Goal: Information Seeking & Learning: Learn about a topic

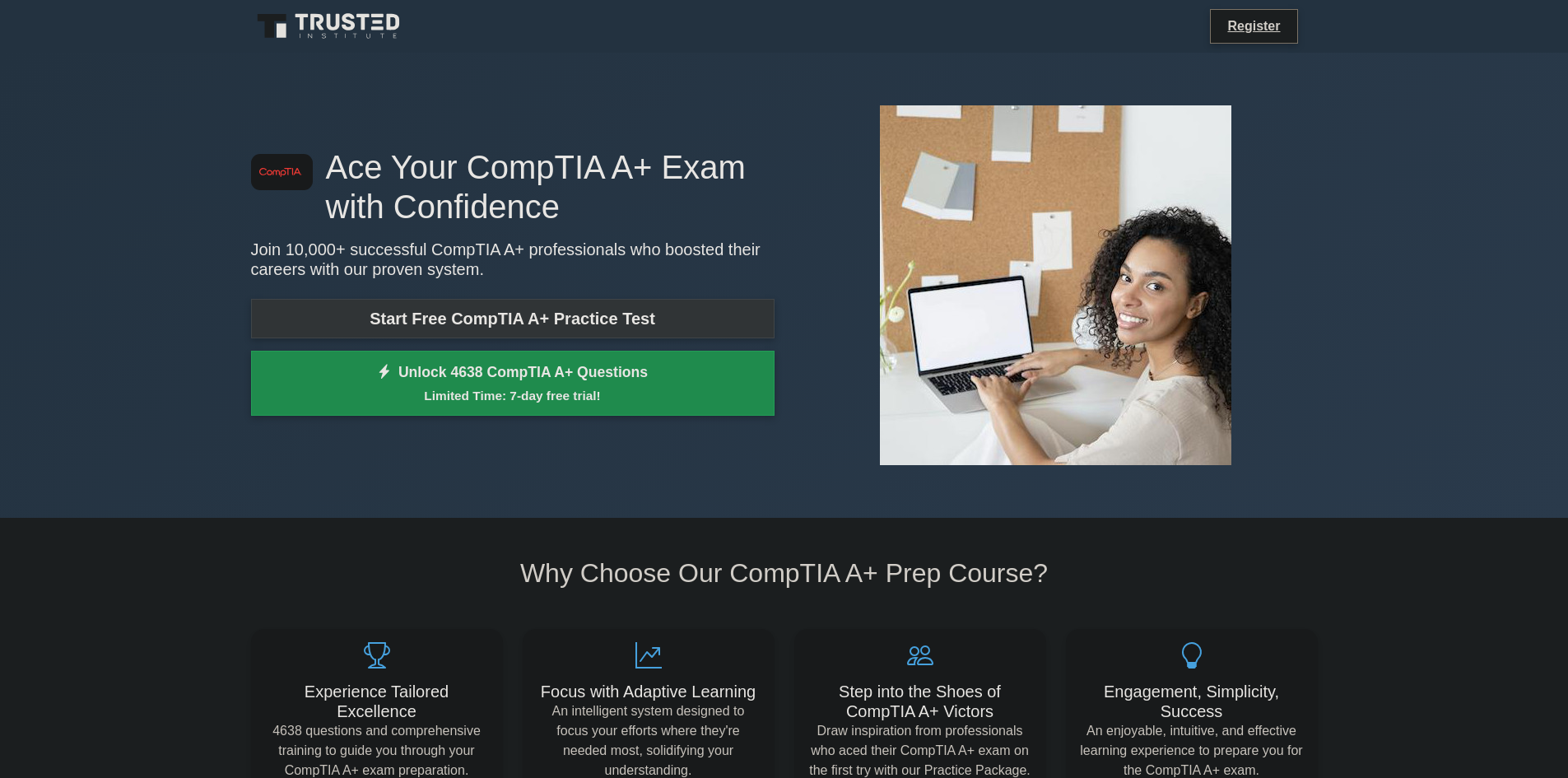
click at [602, 321] on link "Start Free CompTIA A+ Practice Test" at bounding box center [512, 318] width 524 height 40
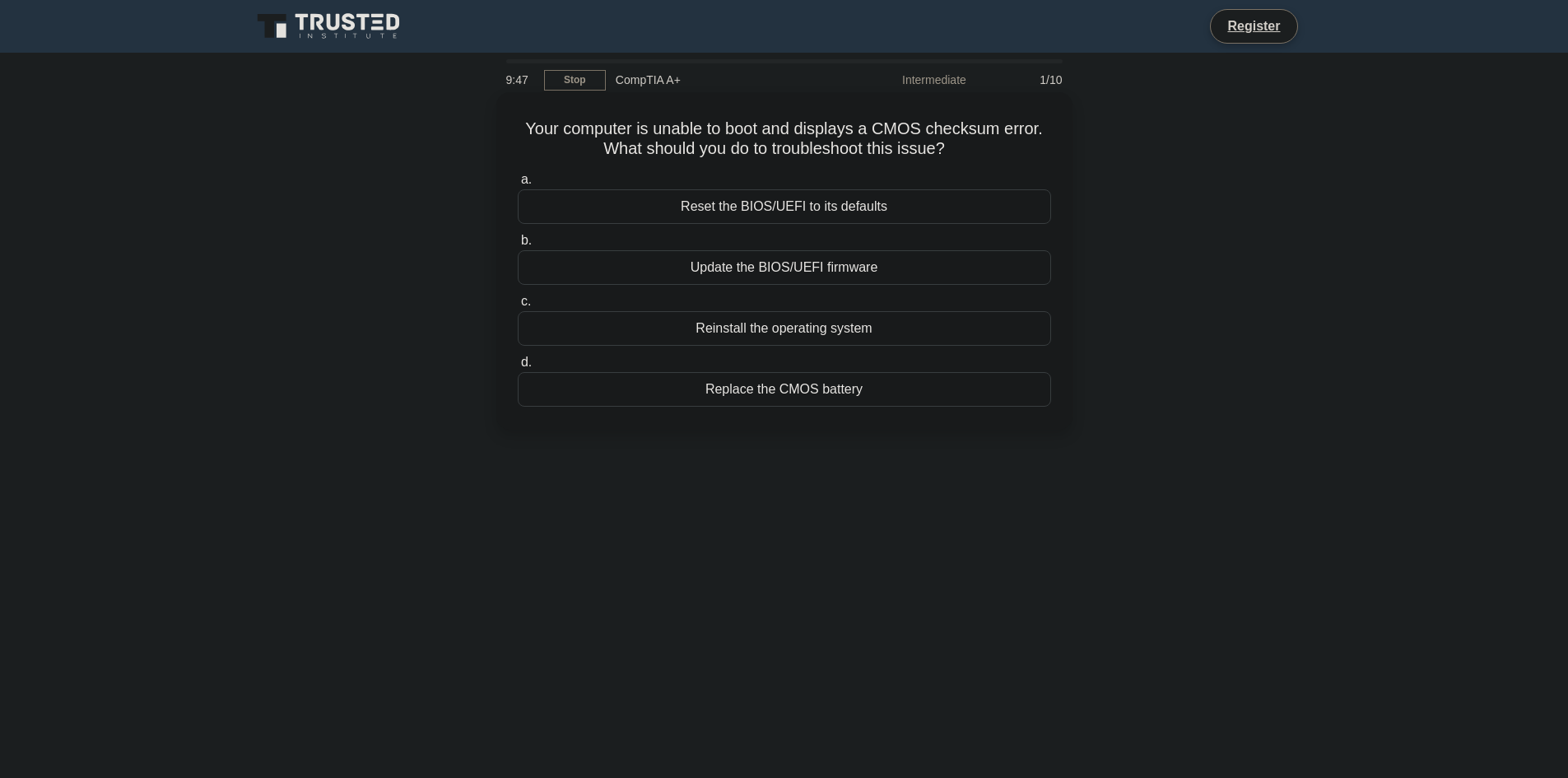
click at [902, 206] on div "Reset the BIOS/UEFI to its defaults" at bounding box center [784, 207] width 534 height 35
click at [518, 186] on input "a. Reset the BIOS/UEFI to its defaults" at bounding box center [518, 180] width 0 height 11
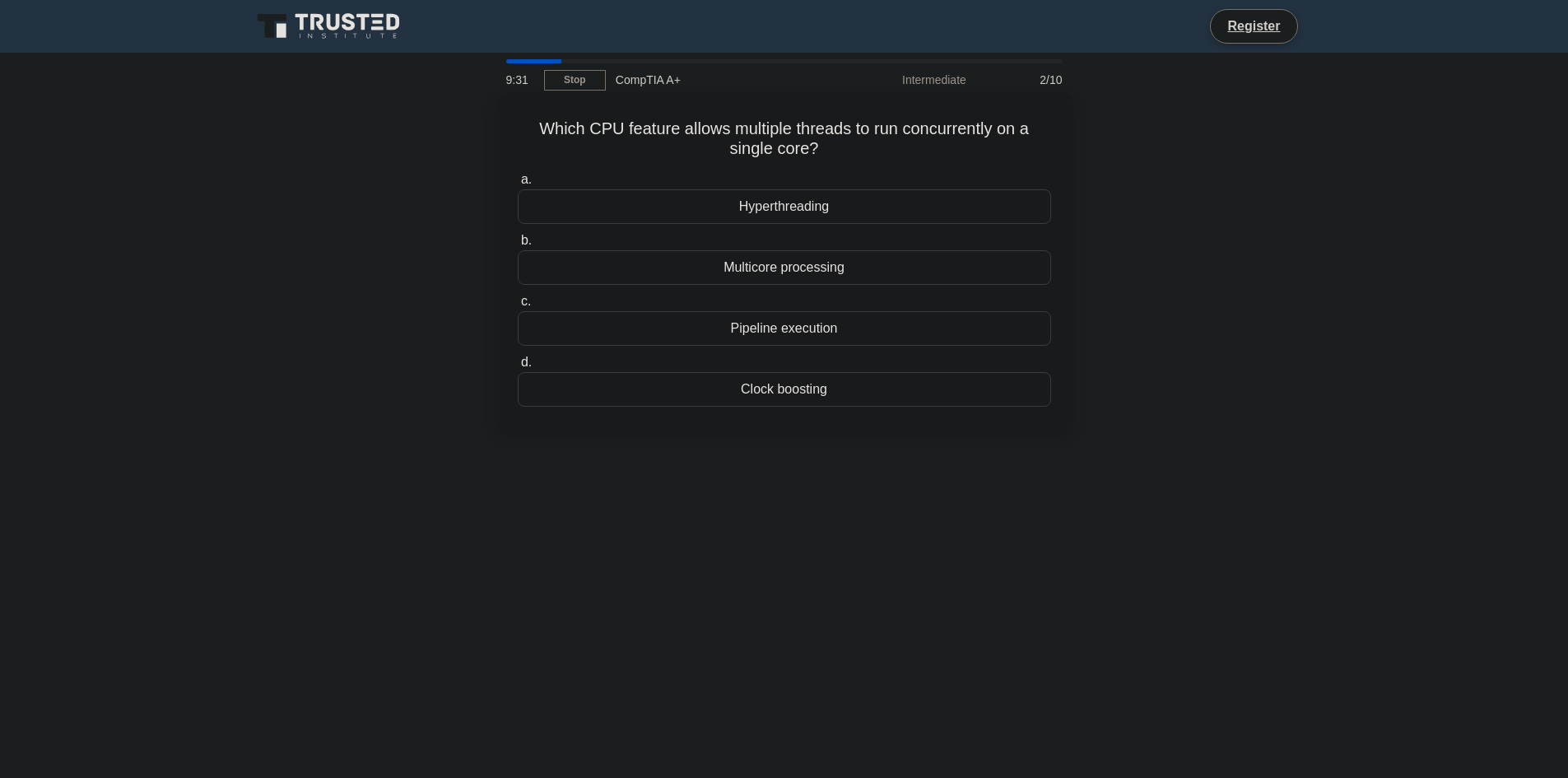
click at [832, 208] on div "Hyperthreading" at bounding box center [784, 207] width 534 height 35
click at [518, 186] on input "a. Hyperthreading" at bounding box center [518, 180] width 0 height 11
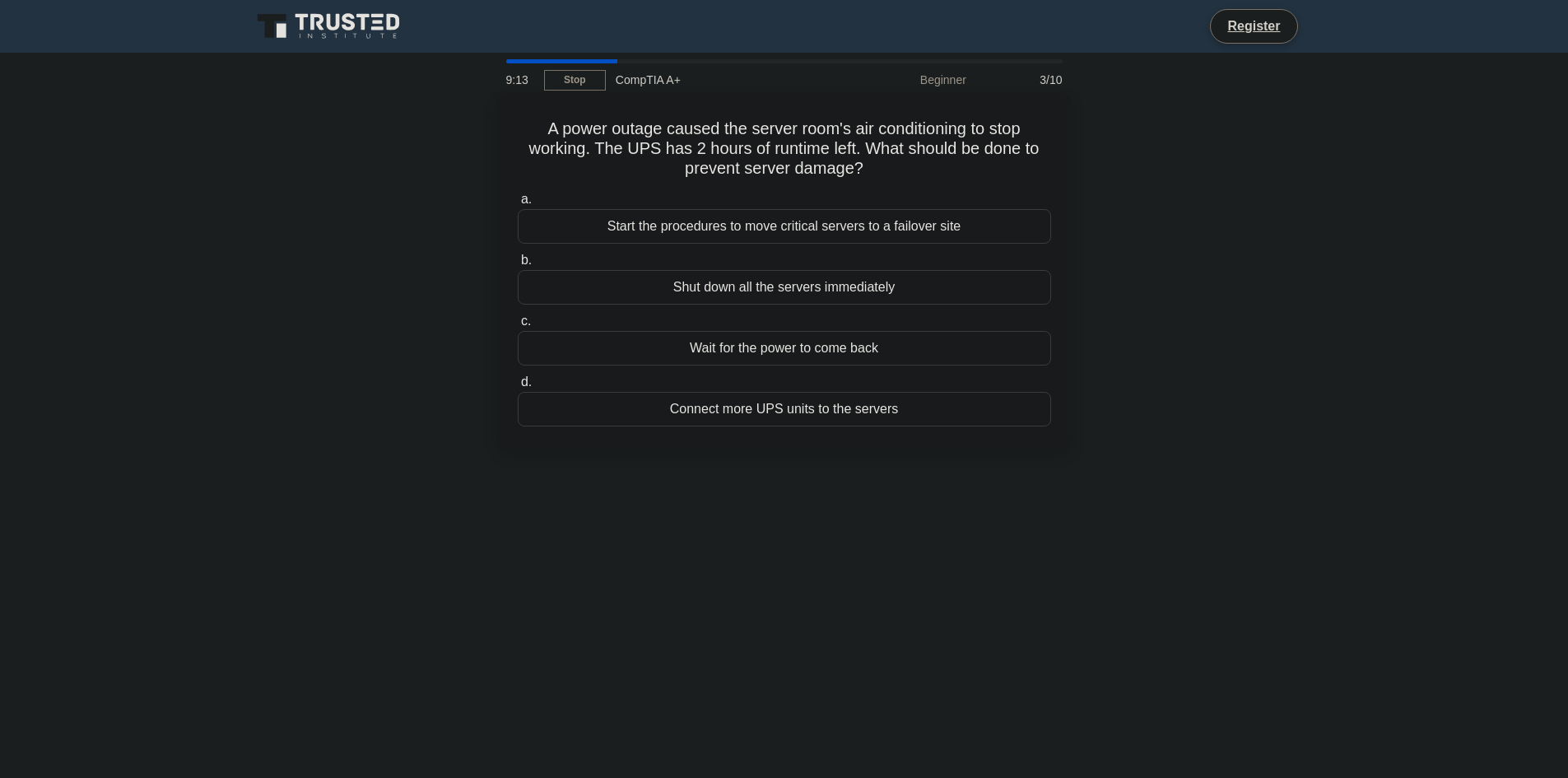
click at [904, 223] on div "Start the procedures to move critical servers to a failover site" at bounding box center [784, 227] width 534 height 35
click at [518, 205] on input "a. Start the procedures to move critical servers to a failover site" at bounding box center [518, 199] width 0 height 11
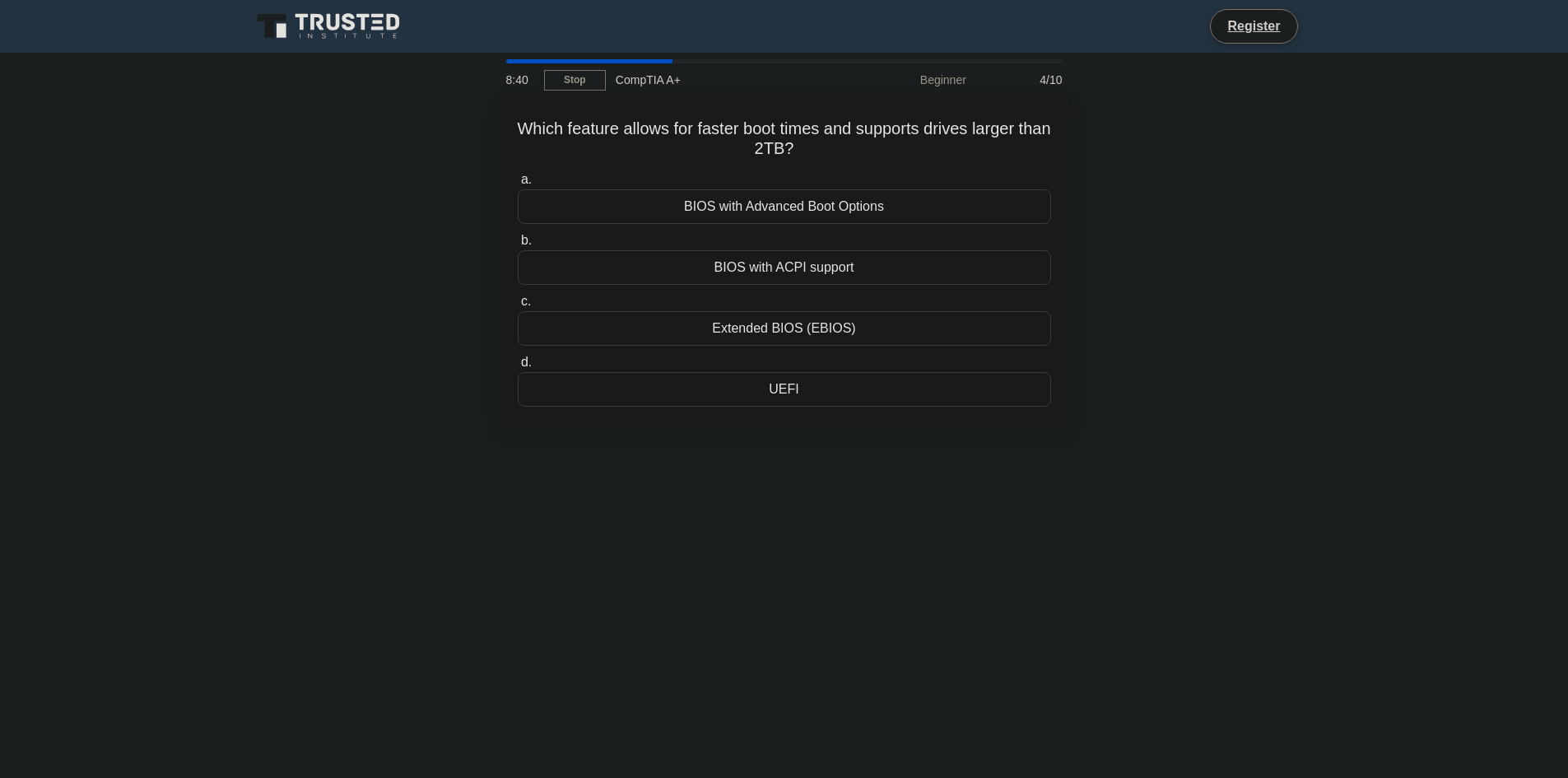
click at [804, 271] on div "BIOS with ACPI support" at bounding box center [784, 267] width 534 height 35
click at [518, 246] on input "b. BIOS with ACPI support" at bounding box center [518, 240] width 0 height 11
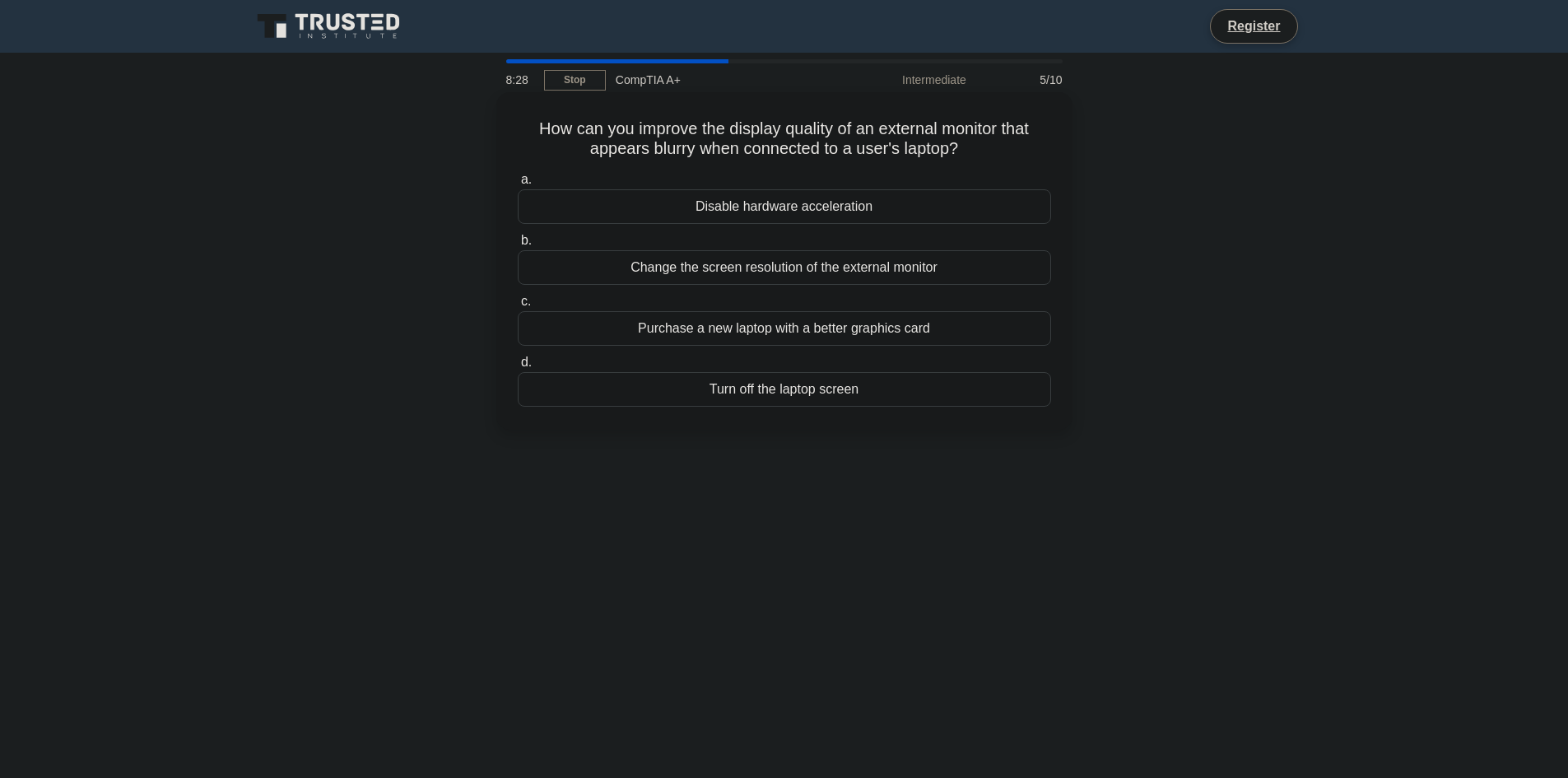
click at [941, 265] on div "Change the screen resolution of the external monitor" at bounding box center [784, 267] width 534 height 35
click at [518, 246] on input "b. Change the screen resolution of the external monitor" at bounding box center [518, 240] width 0 height 11
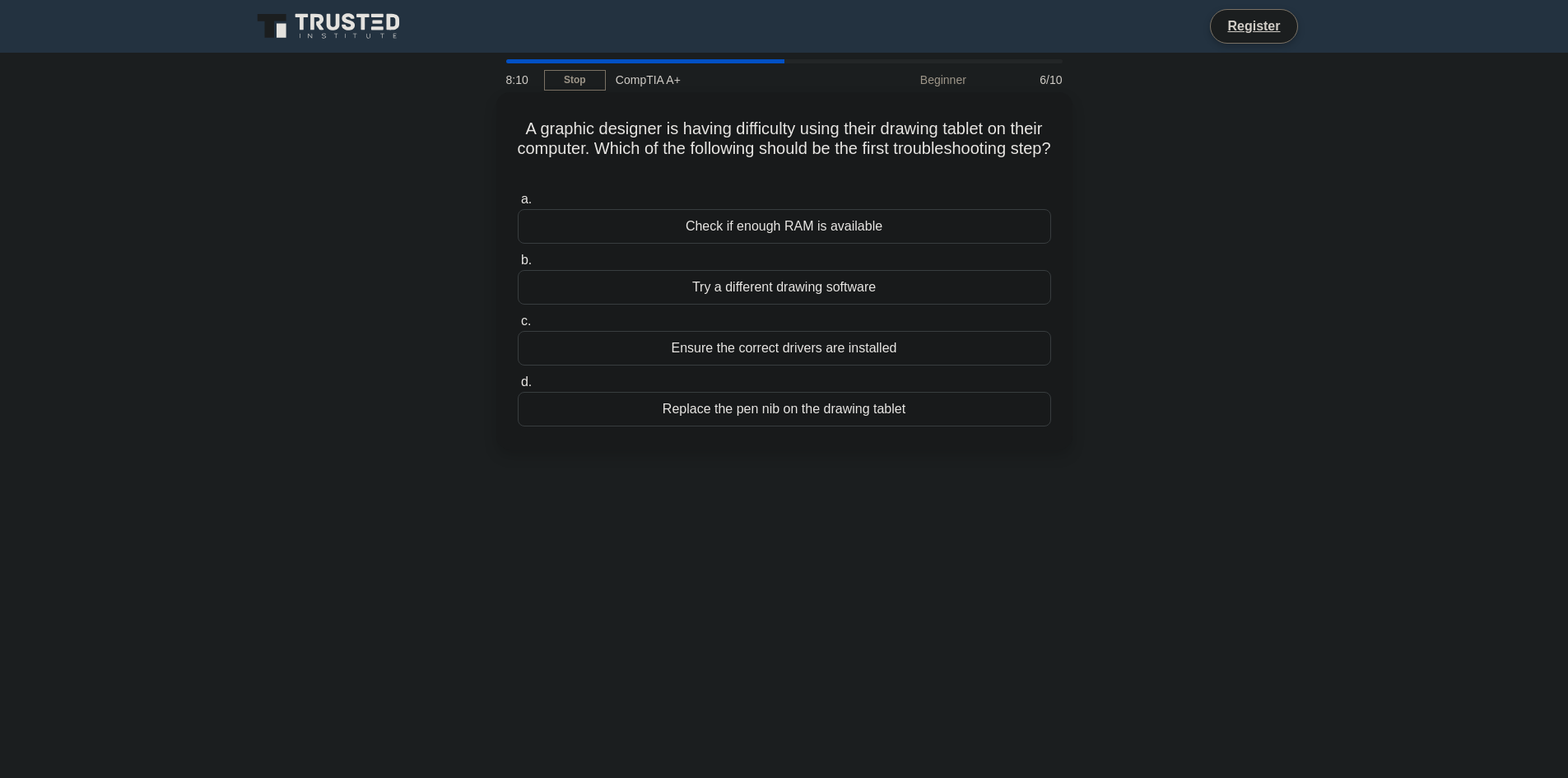
click at [937, 341] on div "Ensure the correct drivers are installed" at bounding box center [784, 348] width 534 height 35
click at [518, 327] on input "c. Ensure the correct drivers are installed" at bounding box center [518, 321] width 0 height 11
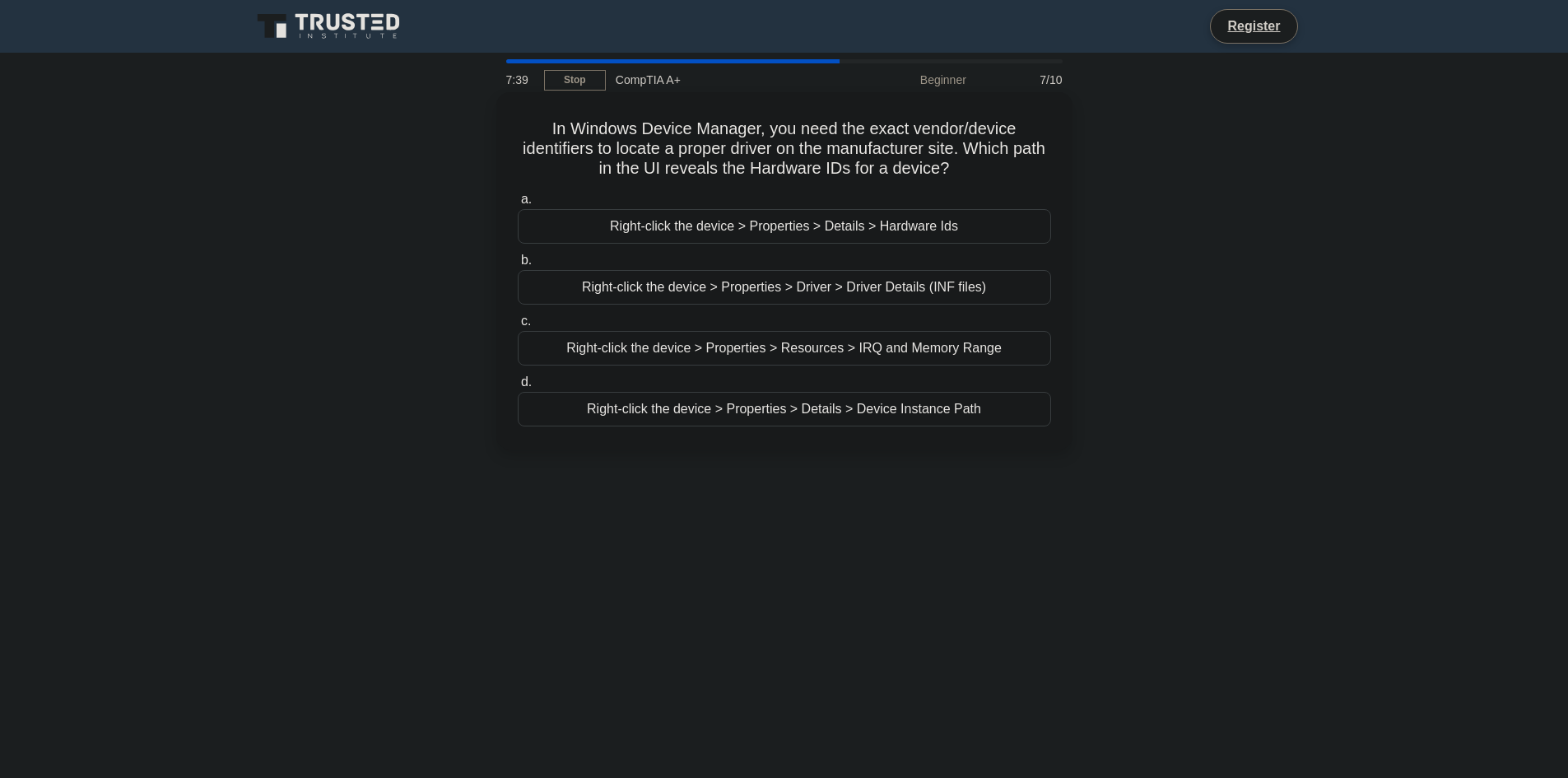
click at [901, 284] on div "Right-click the device > Properties > Driver > Driver Details (INF files)" at bounding box center [784, 288] width 534 height 35
click at [518, 266] on input "b. Right-click the device > Properties > Driver > Driver Details (INF files)" at bounding box center [518, 260] width 0 height 11
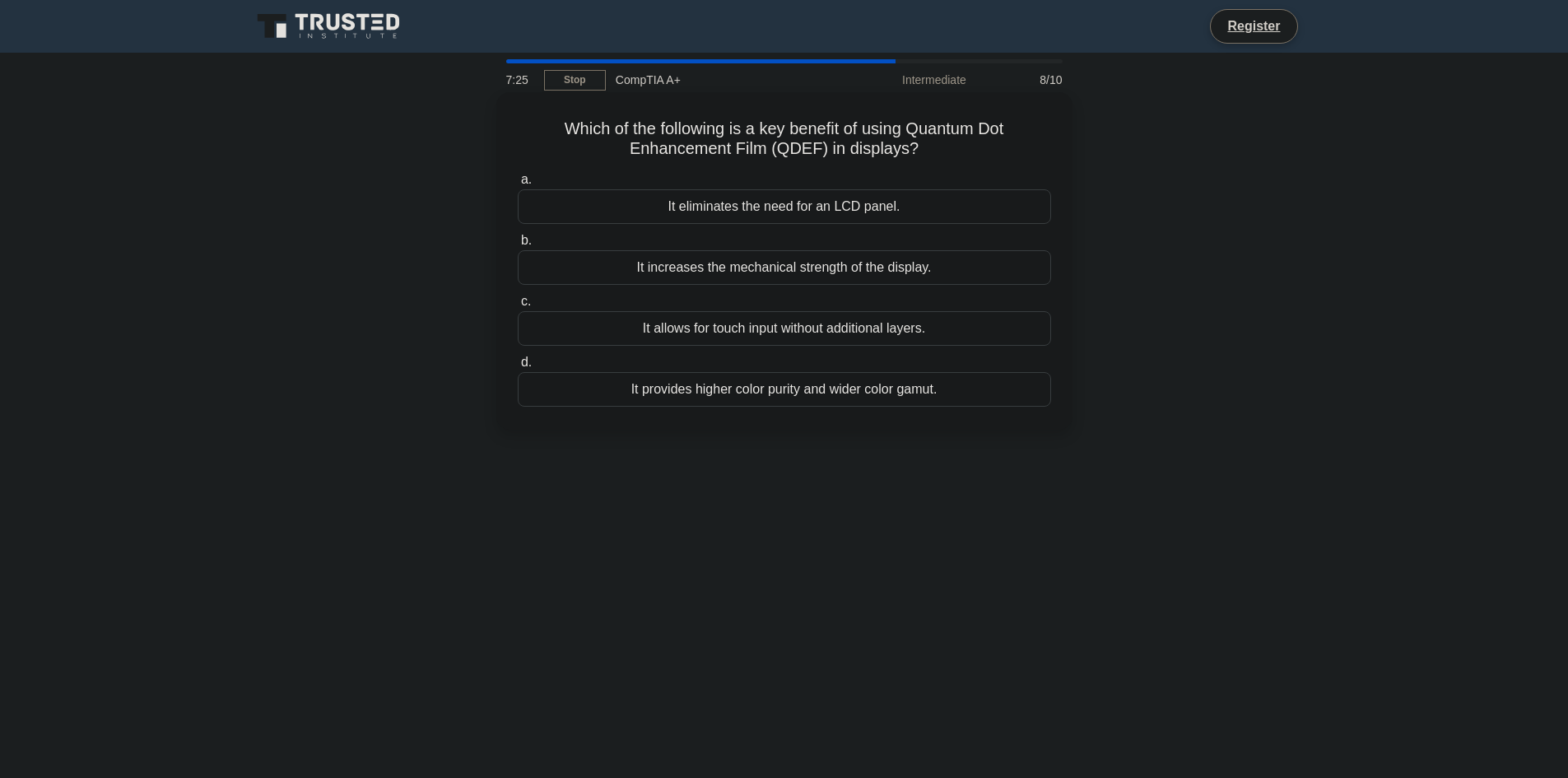
click at [912, 389] on div "It provides higher color purity and wider color gamut." at bounding box center [784, 390] width 534 height 35
click at [518, 369] on input "d. It provides higher color purity and wider color gamut." at bounding box center [518, 362] width 0 height 11
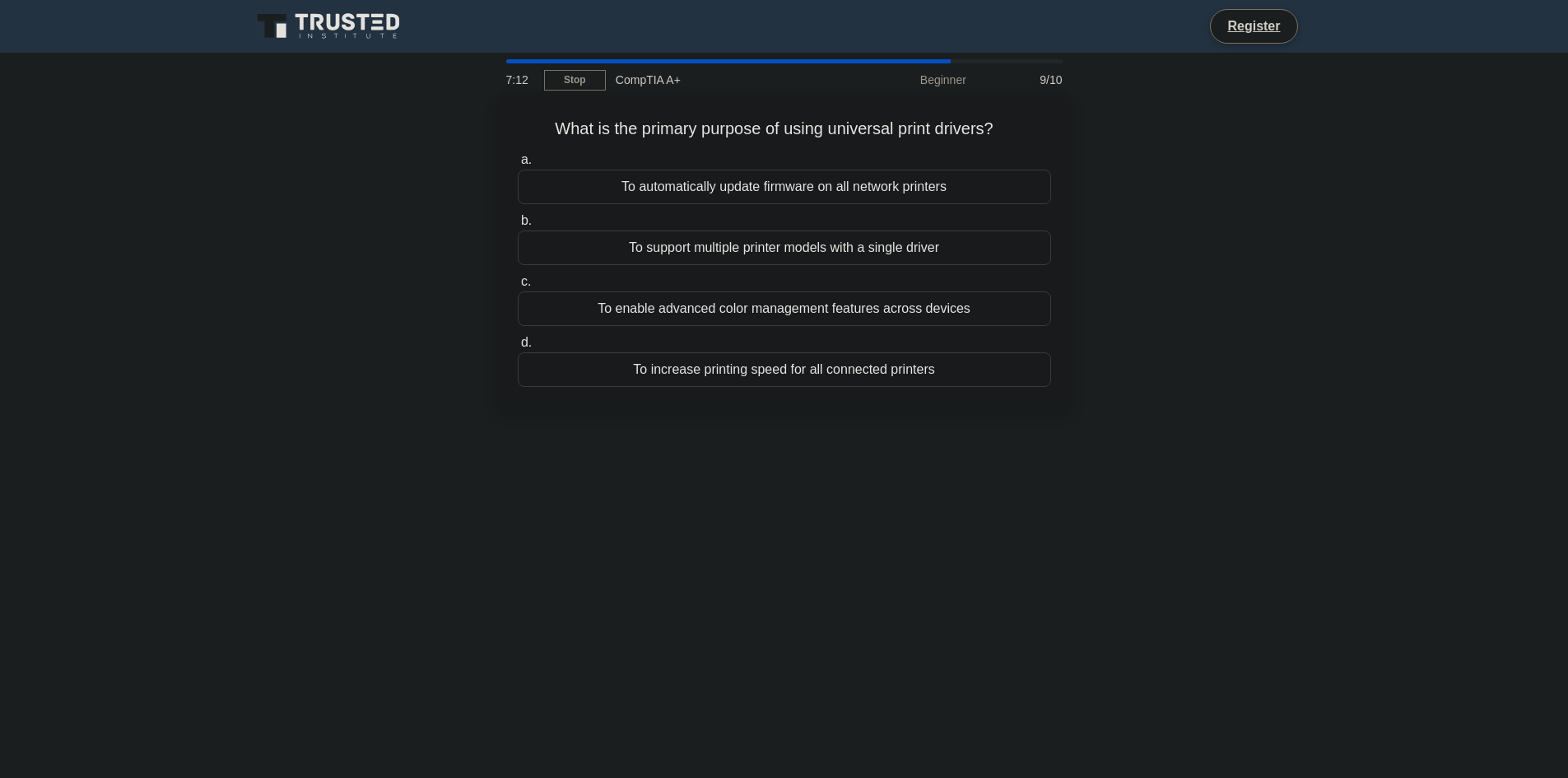
click at [960, 245] on div "To support multiple printer models with a single driver" at bounding box center [784, 248] width 534 height 35
click at [518, 227] on input "b. To support multiple printer models with a single driver" at bounding box center [518, 221] width 0 height 11
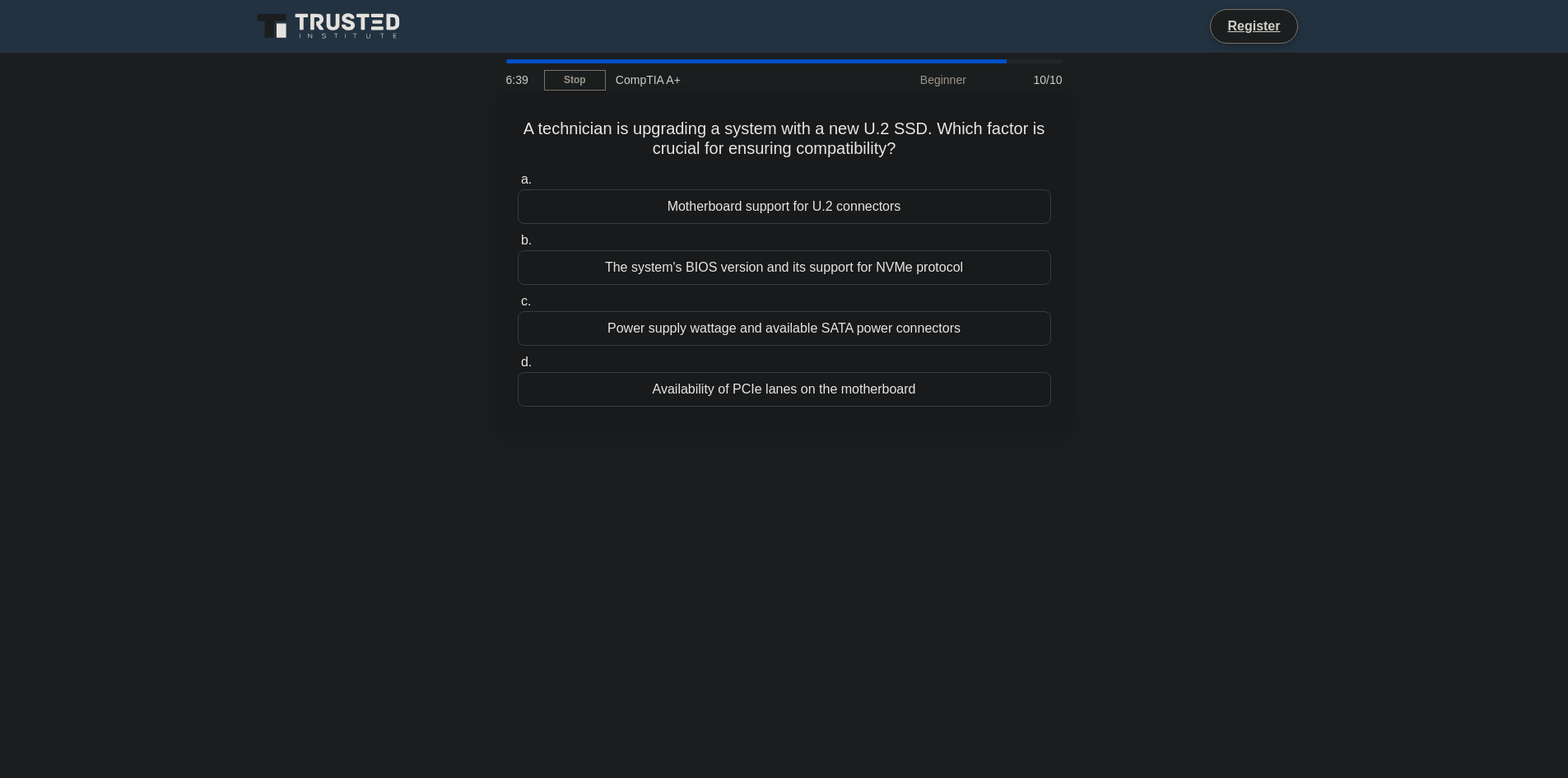
click at [948, 203] on div "Motherboard support for U.2 connectors" at bounding box center [784, 207] width 534 height 35
click at [518, 186] on input "a. Motherboard support for U.2 connectors" at bounding box center [518, 180] width 0 height 11
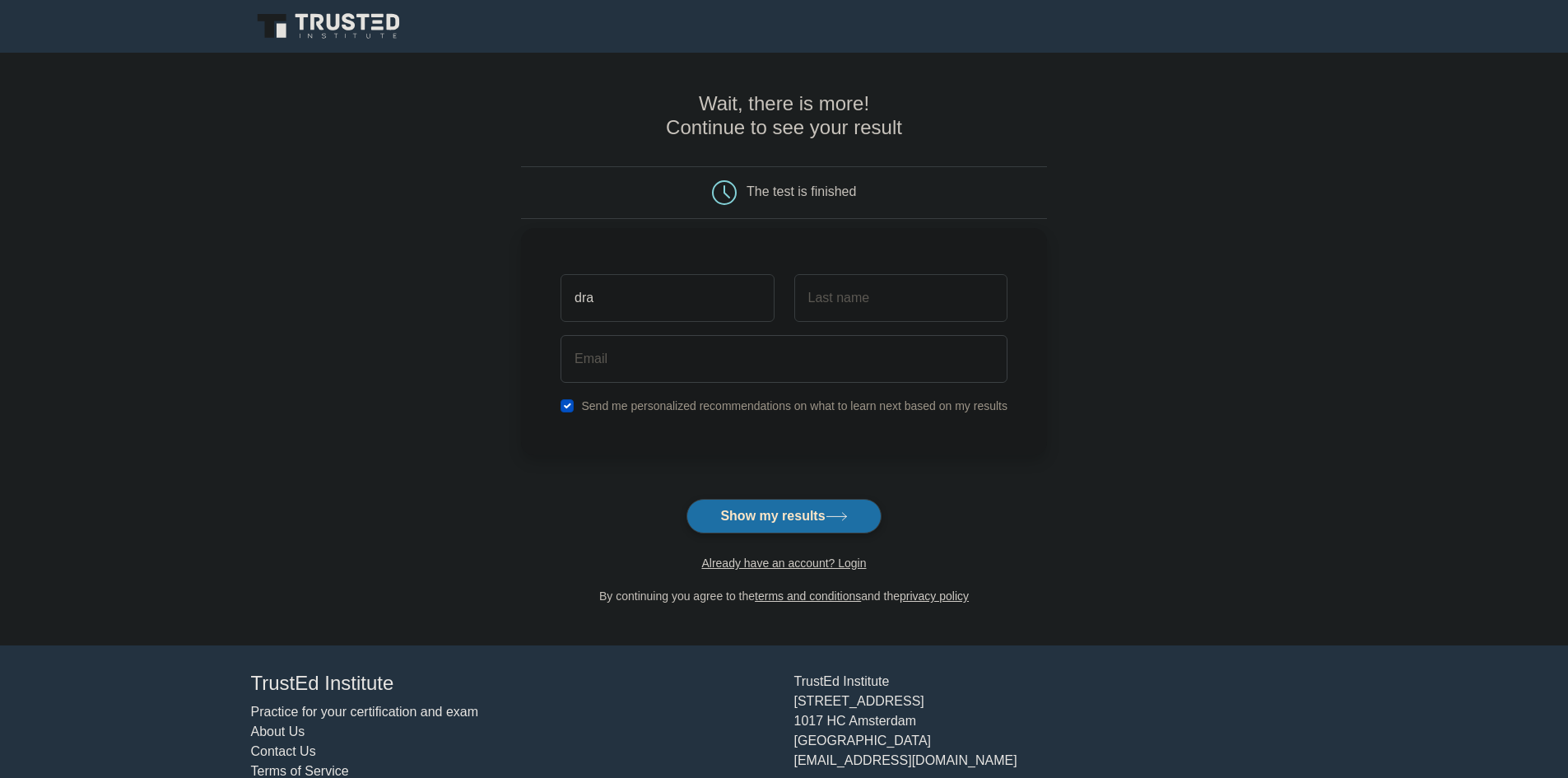
type input "Dragos"
click at [857, 314] on input "text" at bounding box center [900, 298] width 213 height 48
type input "Ferent"
click at [718, 368] on input "email" at bounding box center [784, 359] width 447 height 48
type input "dragos.ferent@gmail.com"
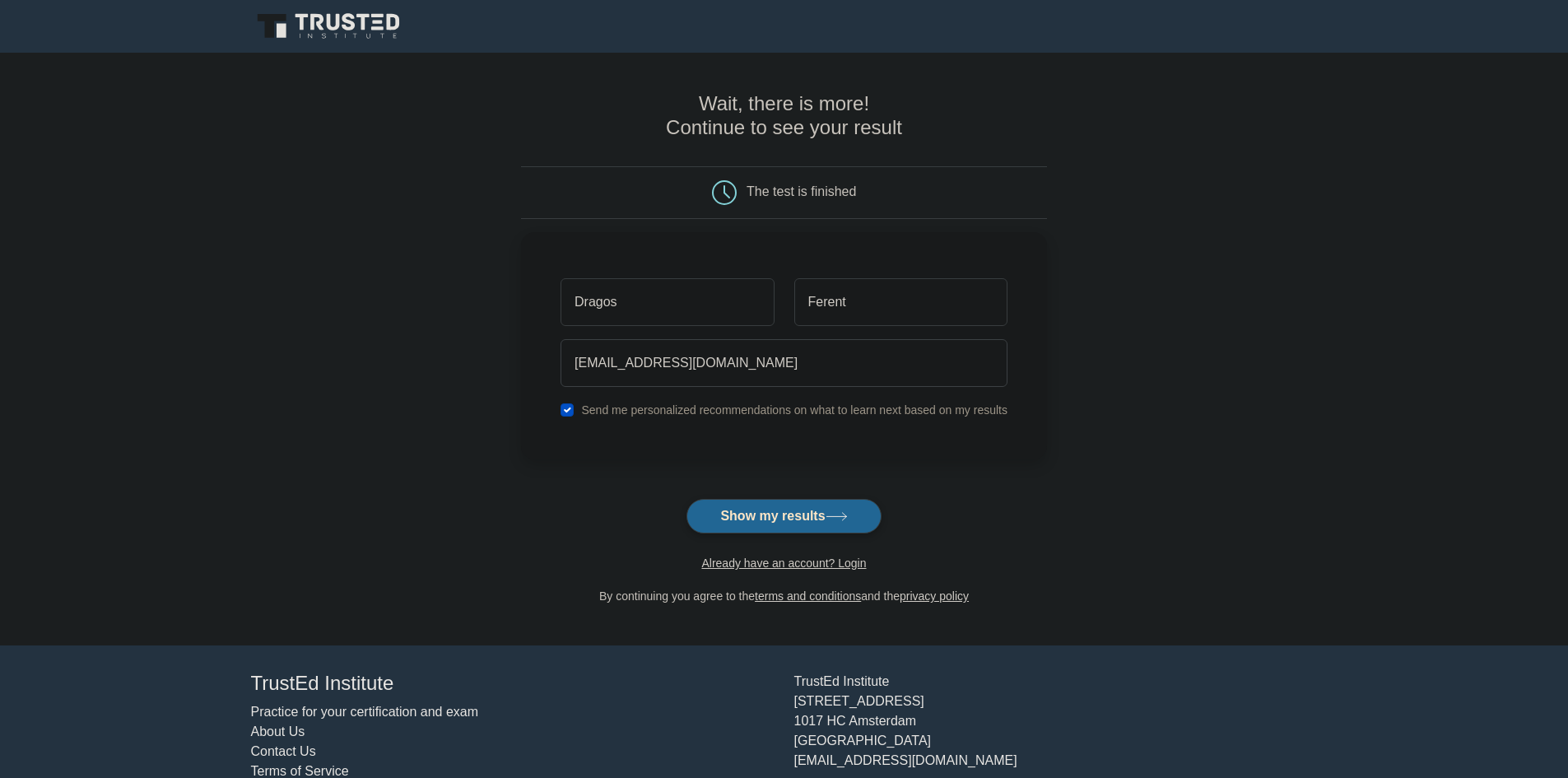
click at [795, 513] on button "Show my results" at bounding box center [784, 516] width 194 height 35
click at [770, 513] on form "Wait, there is more! Continue to see your result The test is finished Dragos" at bounding box center [784, 349] width 526 height 513
click at [358, 10] on link at bounding box center [330, 26] width 158 height 40
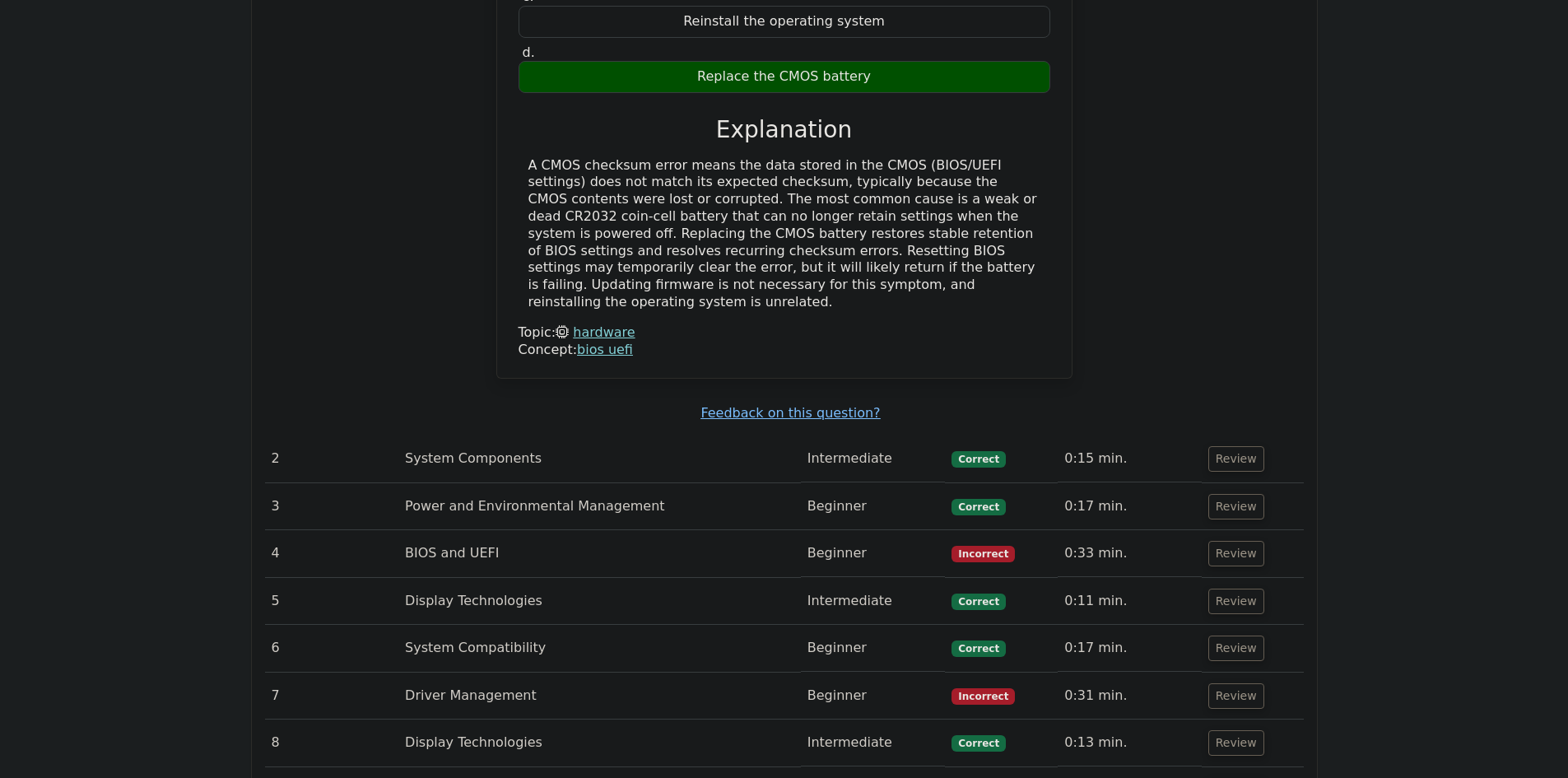
scroll to position [1812, 0]
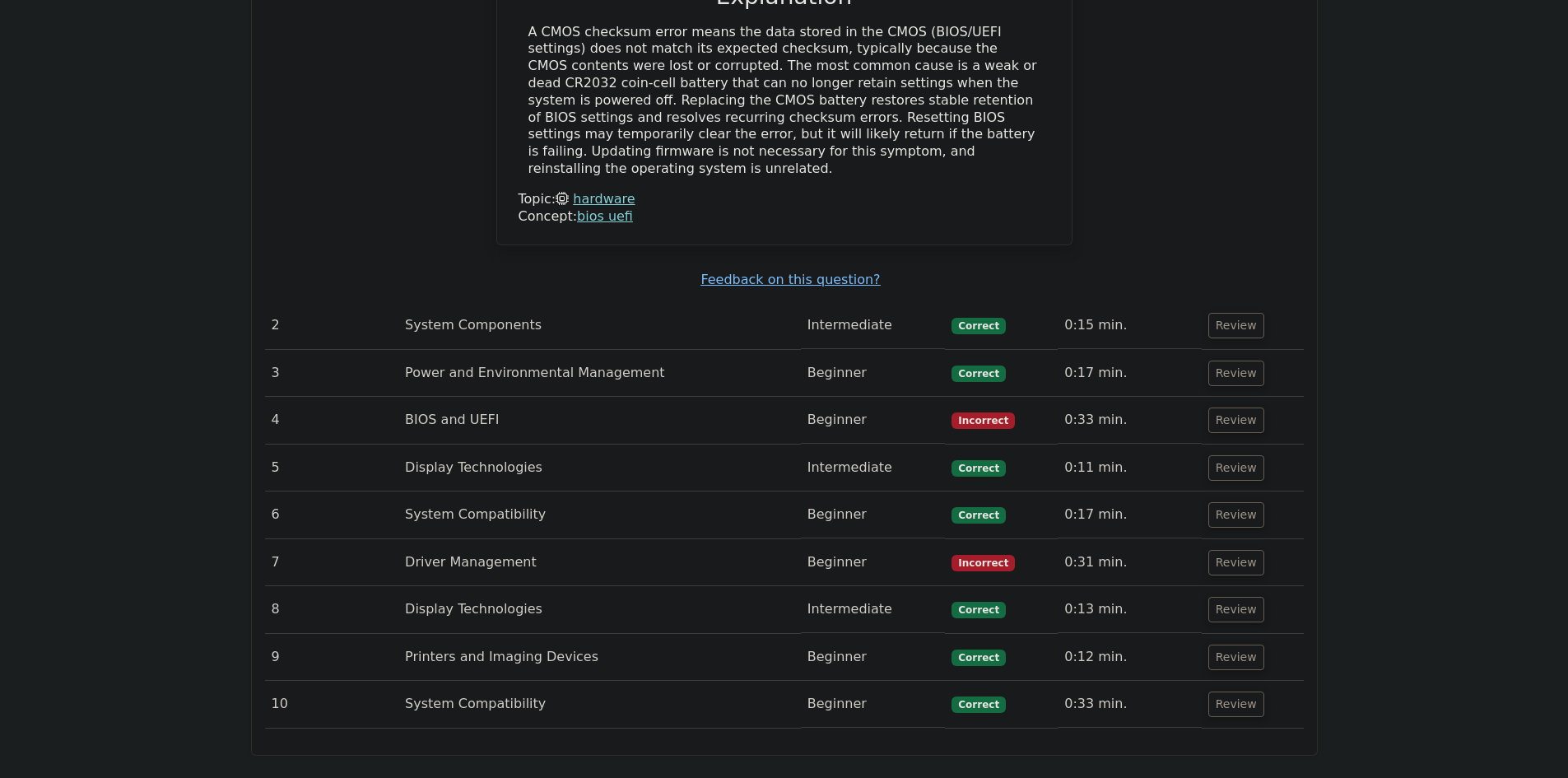
click at [535, 302] on td "System Components" at bounding box center [600, 326] width 402 height 47
click at [1228, 407] on button "Review" at bounding box center [1237, 420] width 56 height 25
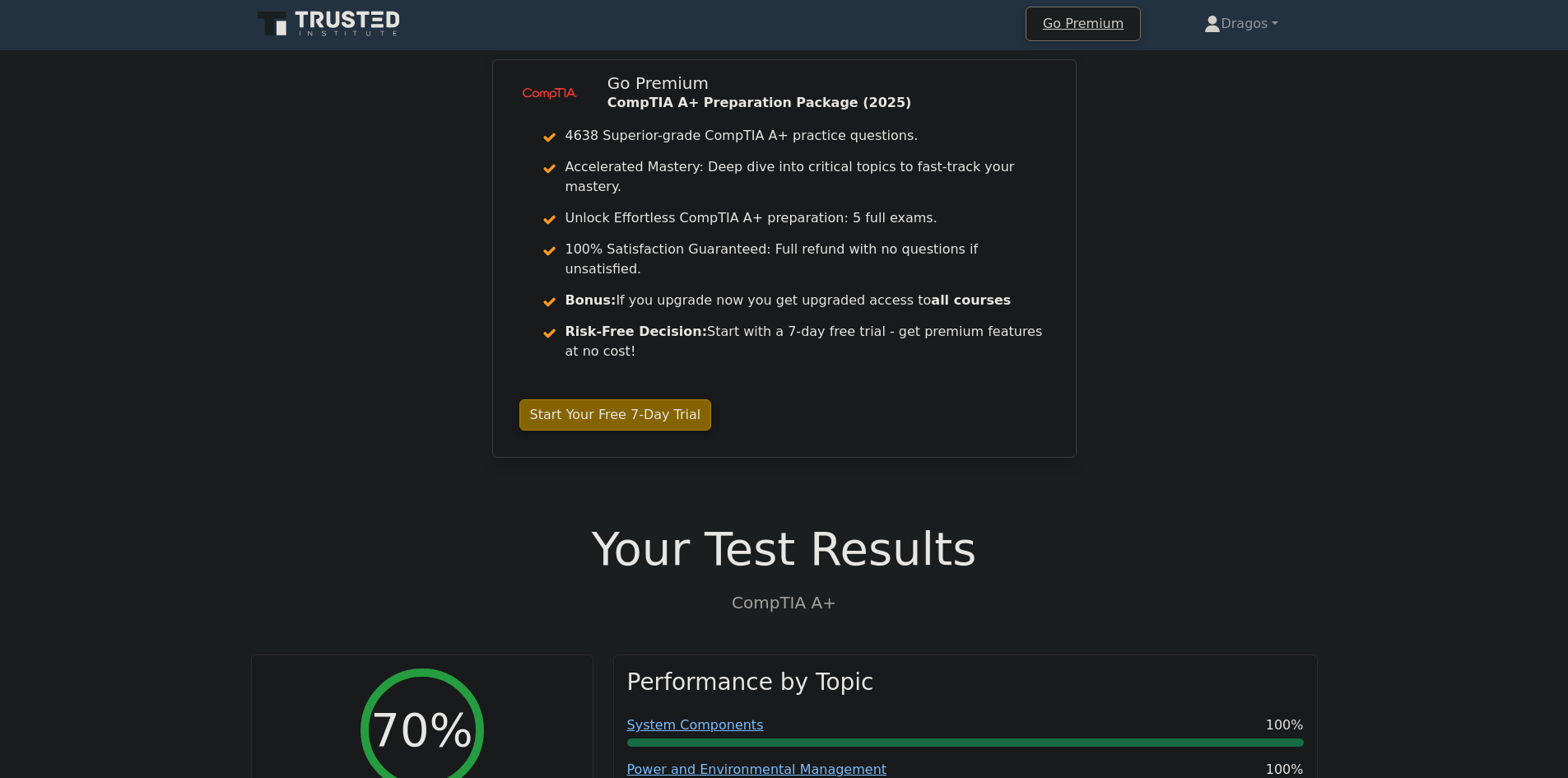
scroll to position [0, 0]
